Goal: Transaction & Acquisition: Purchase product/service

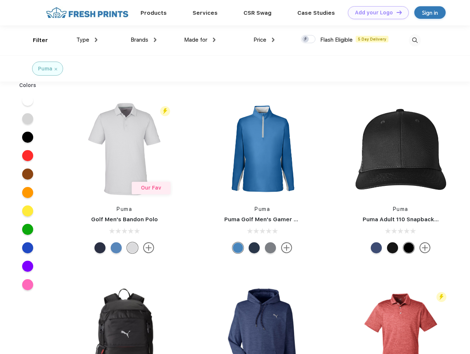
scroll to position [0, 0]
click at [376, 13] on link "Add your Logo Design Tool" at bounding box center [378, 12] width 61 height 13
click at [0, 0] on div "Design Tool" at bounding box center [0, 0] width 0 height 0
click at [396, 12] on link "Add your Logo Design Tool" at bounding box center [378, 12] width 61 height 13
click at [35, 40] on div "Filter" at bounding box center [40, 40] width 15 height 8
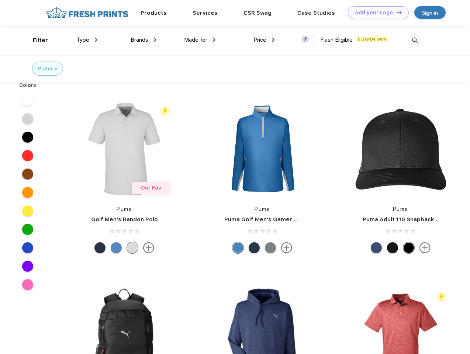
click at [87, 40] on span "Type" at bounding box center [82, 40] width 13 height 7
click at [144, 40] on span "Brands" at bounding box center [140, 40] width 18 height 7
click at [200, 40] on span "Made for" at bounding box center [195, 40] width 23 height 7
click at [264, 40] on span "Price" at bounding box center [260, 40] width 13 height 7
click at [309, 39] on div at bounding box center [308, 39] width 14 height 8
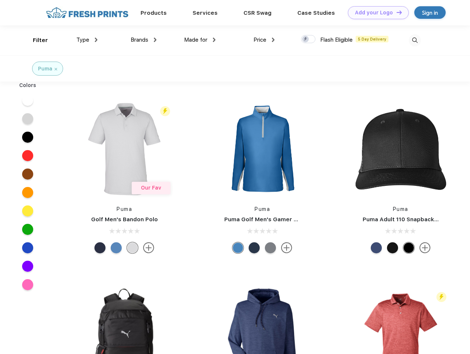
click at [306, 39] on input "checkbox" at bounding box center [303, 37] width 5 height 5
click at [415, 40] on img at bounding box center [415, 40] width 12 height 12
